Goal: Task Accomplishment & Management: Manage account settings

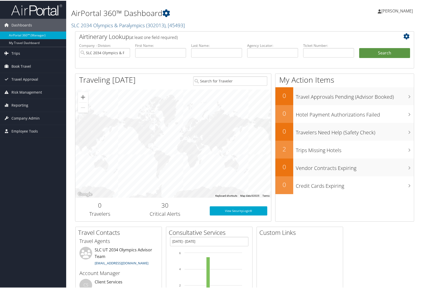
click at [390, 9] on span "[PERSON_NAME]" at bounding box center [397, 10] width 32 height 6
click at [18, 117] on span "Company Admin" at bounding box center [25, 117] width 28 height 13
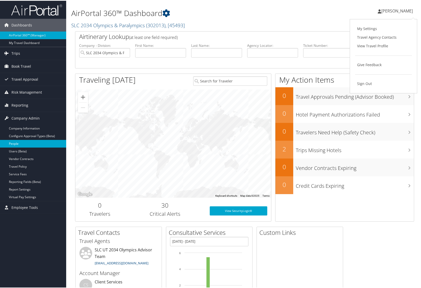
click at [16, 141] on link "People" at bounding box center [33, 143] width 66 height 8
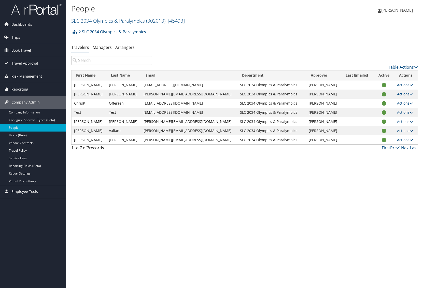
click at [109, 141] on td "Wilson" at bounding box center [123, 139] width 35 height 9
click at [397, 139] on link "Actions" at bounding box center [405, 139] width 16 height 5
click at [385, 154] on link "View Profile" at bounding box center [384, 156] width 47 height 9
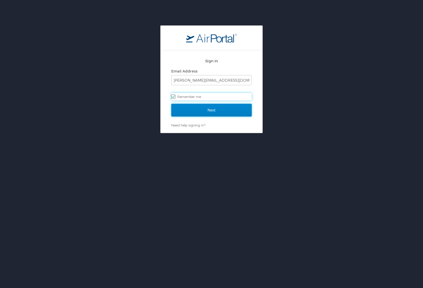
click at [207, 109] on input "Next" at bounding box center [211, 110] width 80 height 13
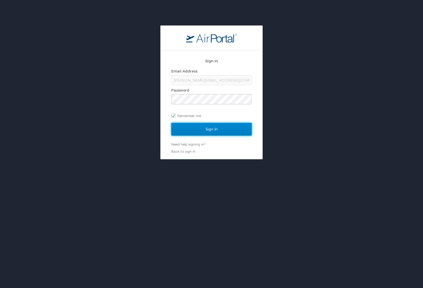
click at [206, 131] on input "Sign In" at bounding box center [211, 129] width 80 height 13
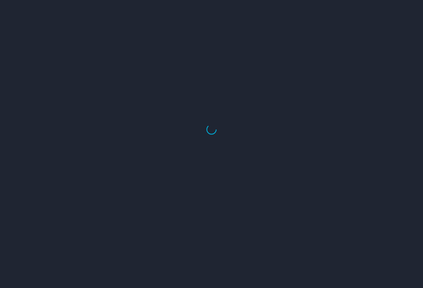
select select "US"
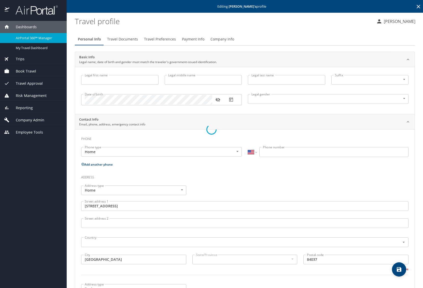
type input "Bradley"
type input "Reed"
type input "Wilson"
type input "Male"
type input "Jeni"
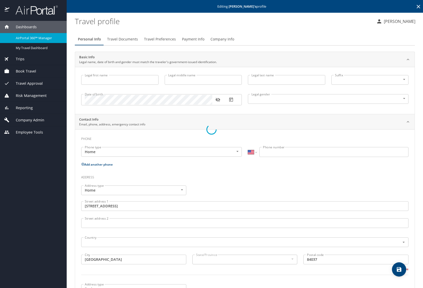
type input "Wilson"
type input "(801) 309-3923"
type input "United States of America"
type input "Utah"
type input "United States of America"
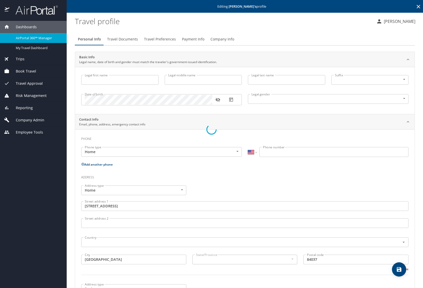
type input "Utah"
type input "United States of America"
type input "Utah"
select select "US"
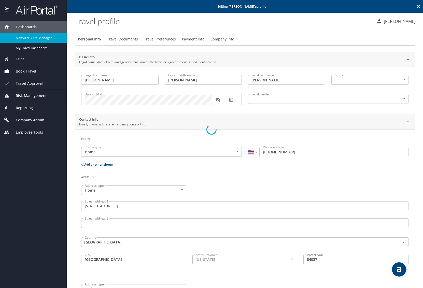
select select "US"
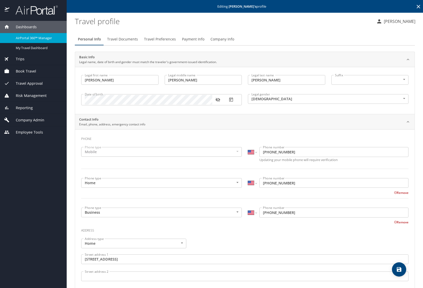
click at [189, 39] on span "Payment Info" at bounding box center [193, 39] width 22 height 6
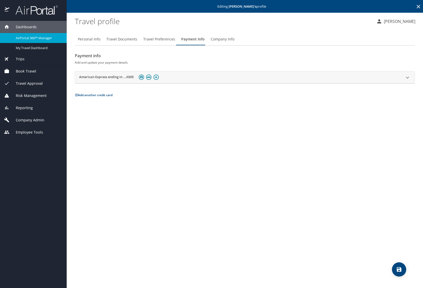
click at [175, 78] on div "American Express ending in ...X005" at bounding box center [240, 78] width 322 height 8
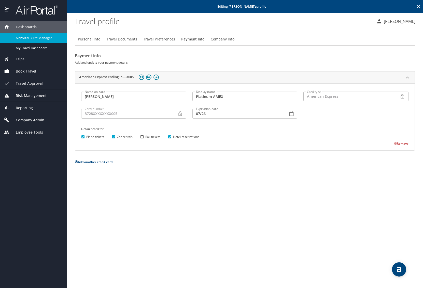
click at [213, 114] on input "07/26" at bounding box center [238, 114] width 92 height 10
click at [180, 115] on icon at bounding box center [180, 113] width 5 height 5
click at [286, 138] on div "Plane tickets Car rentals Rail tickets Hotel reservations" at bounding box center [244, 137] width 329 height 7
click at [99, 162] on button "Add another credit card" at bounding box center [94, 162] width 38 height 4
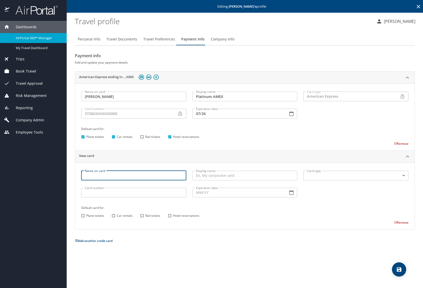
click at [110, 176] on input "Name on card" at bounding box center [133, 176] width 105 height 10
type input "Bradley R WIlson"
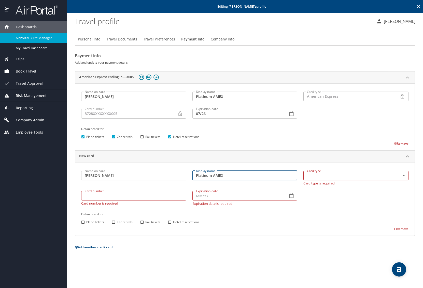
type input "Platinum AMEX"
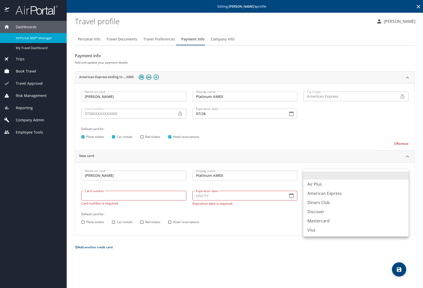
click at [318, 174] on body "Dashboards AirPortal 360™ Manager My Travel Dashboard Trips Airtinerary® Lookup…" at bounding box center [211, 144] width 423 height 288
click at [327, 193] on li "American Express" at bounding box center [355, 193] width 105 height 9
type input "AX"
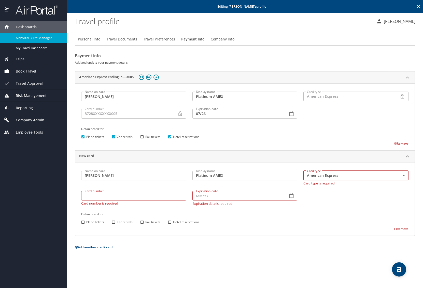
click at [161, 196] on input "Card number" at bounding box center [133, 196] width 105 height 10
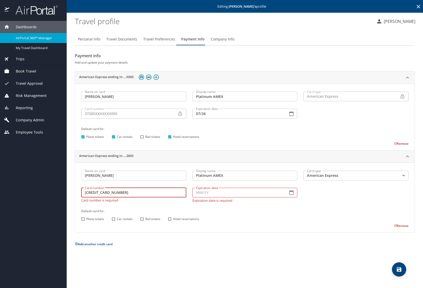
type input "372860059912003"
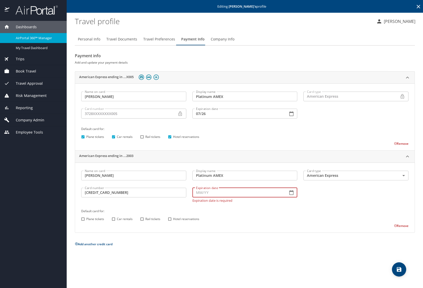
click at [227, 195] on input "Expiration date" at bounding box center [238, 193] width 92 height 10
type input "06/30"
click at [268, 210] on h6 "Default card for:" at bounding box center [244, 210] width 327 height 5
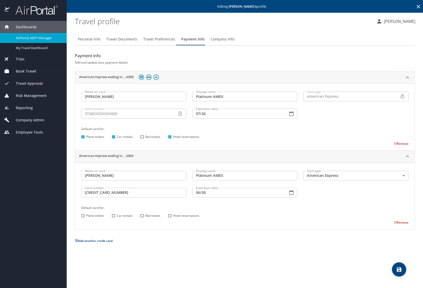
click at [82, 216] on input "Plane tickets" at bounding box center [83, 215] width 7 height 7
checkbox input "true"
click at [227, 125] on div "Default card for: Plane tickets Car rentals Rail tickets Hotel reservations" at bounding box center [244, 133] width 333 height 20
click at [403, 143] on button "Remove" at bounding box center [401, 143] width 15 height 4
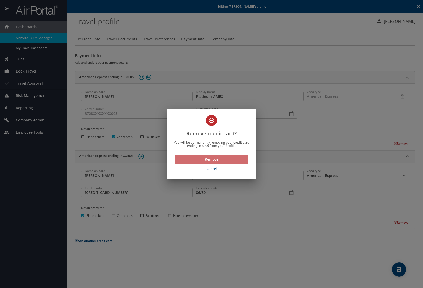
click at [233, 159] on span "Remove" at bounding box center [211, 159] width 65 height 6
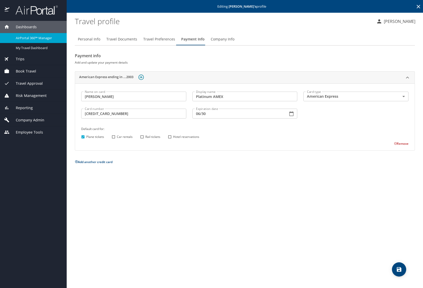
click at [294, 180] on div "Personal Info Travel Documents Travel Preferences Payment Info Company Info Pay…" at bounding box center [245, 158] width 340 height 259
click at [163, 38] on span "Travel Preferences" at bounding box center [159, 39] width 32 height 6
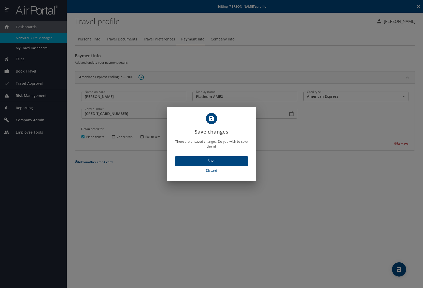
click at [183, 162] on span "Save" at bounding box center [211, 161] width 65 height 6
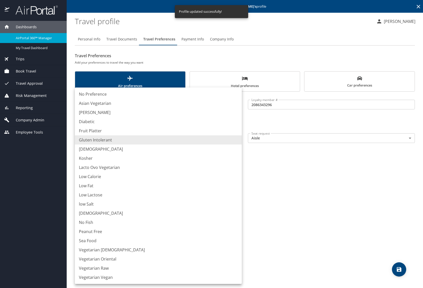
click at [164, 153] on body "Dashboards AirPortal 360™ Manager My Travel Dashboard Trips Airtinerary® Lookup…" at bounding box center [211, 144] width 423 height 288
click at [324, 191] on div at bounding box center [211, 144] width 423 height 288
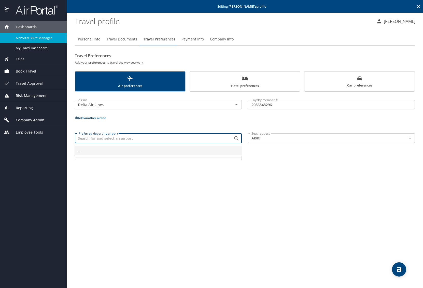
click at [175, 139] on input "Preferred departing airport" at bounding box center [150, 138] width 149 height 7
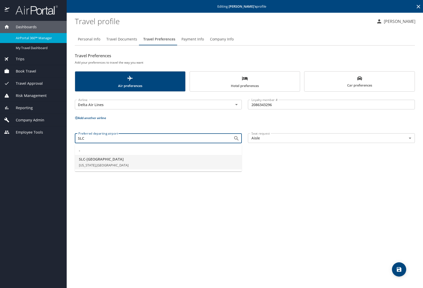
click at [164, 161] on span "SLC - Salt Lake City" at bounding box center [158, 159] width 159 height 6
type input "SLC - Salt Lake City"
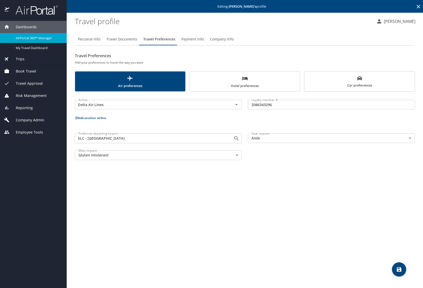
click at [214, 204] on div "Personal Info Travel Documents Travel Preferences Payment Info Company Info Tra…" at bounding box center [245, 158] width 340 height 259
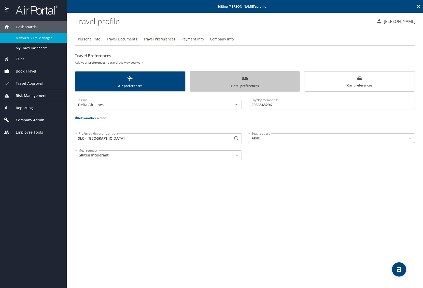
click at [261, 80] on span "Hotel preferences" at bounding box center [245, 81] width 104 height 13
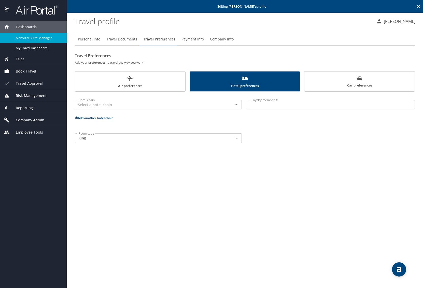
click at [189, 191] on div "Personal Info Travel Documents Travel Preferences Payment Info Company Info Tra…" at bounding box center [245, 158] width 340 height 259
click at [129, 37] on span "Travel Documents" at bounding box center [121, 39] width 31 height 6
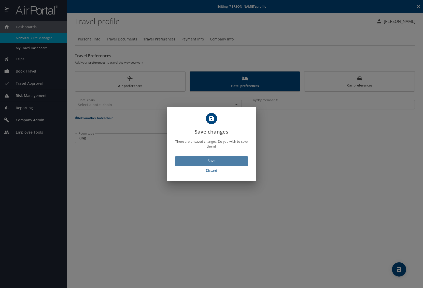
click at [200, 160] on span "Save" at bounding box center [211, 161] width 65 height 6
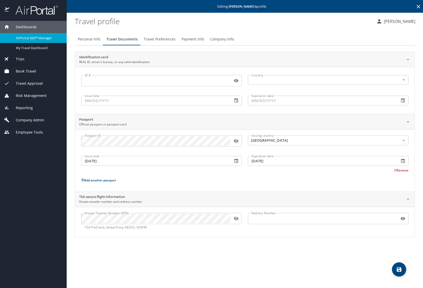
click at [93, 39] on span "Personal Info" at bounding box center [89, 39] width 22 height 6
select select "US"
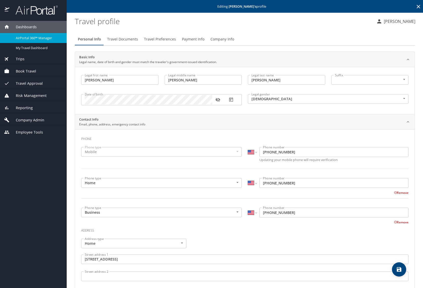
click at [279, 233] on h3 "Address" at bounding box center [244, 229] width 327 height 9
click at [119, 28] on profile "Travel profile" at bounding box center [223, 21] width 297 height 16
click at [418, 6] on icon at bounding box center [418, 7] width 4 height 4
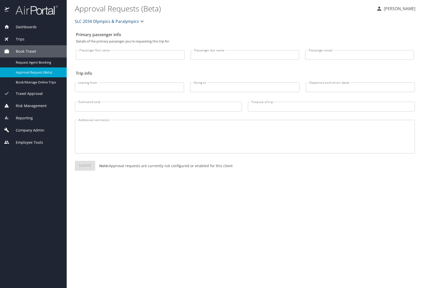
click at [32, 132] on span "Company Admin" at bounding box center [26, 130] width 35 height 6
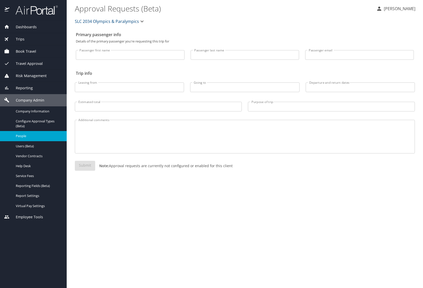
click at [32, 138] on span "People" at bounding box center [38, 136] width 45 height 5
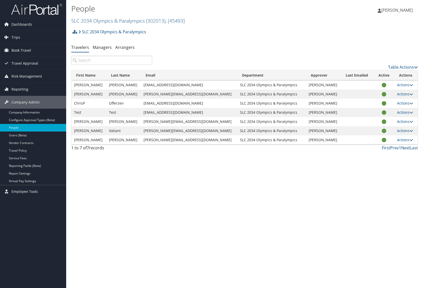
click at [106, 192] on div "People SLC 2034 Olympics & Paralympics ( 302013 ) , [ 45493 ] SLC 2034 Olympics…" at bounding box center [244, 144] width 357 height 288
click at [23, 37] on link "Trips" at bounding box center [33, 37] width 66 height 13
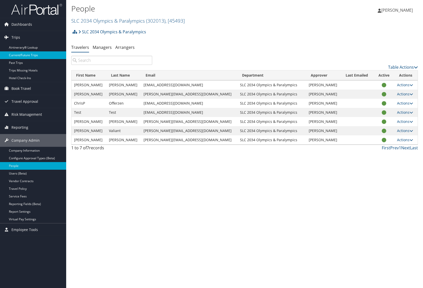
click at [25, 55] on link "Current/Future Trips" at bounding box center [33, 55] width 66 height 8
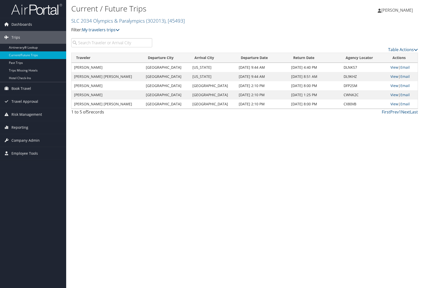
click at [155, 206] on div "Current / Future Trips SLC 2034 Olympics & Paralympics ( 302013 ) , [ 45493 ] S…" at bounding box center [244, 144] width 357 height 288
click at [24, 87] on span "Book Travel" at bounding box center [21, 88] width 20 height 13
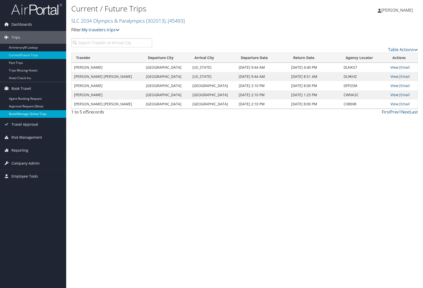
click at [33, 114] on link "Book/Manage Online Trips" at bounding box center [33, 114] width 66 height 8
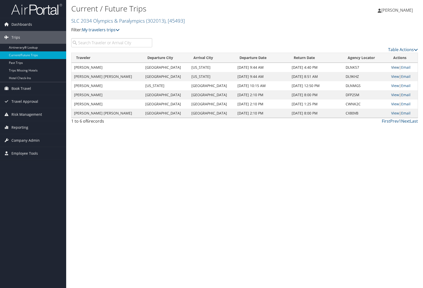
click at [392, 66] on link "View" at bounding box center [395, 67] width 8 height 5
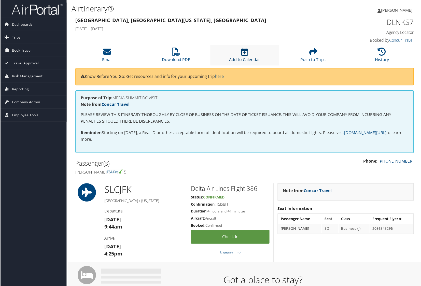
click at [242, 53] on icon at bounding box center [244, 52] width 7 height 8
